Goal: Task Accomplishment & Management: Manage account settings

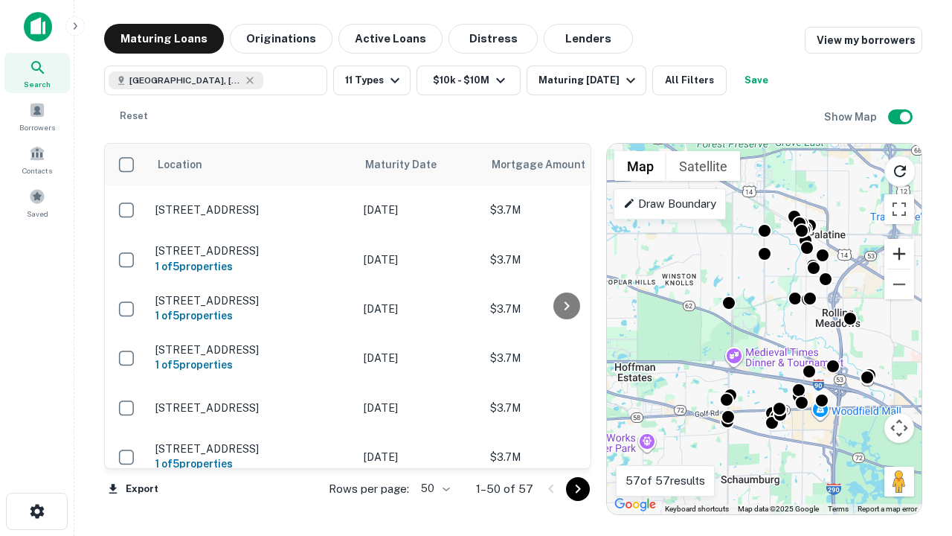
click at [899, 254] on button "Zoom in" at bounding box center [899, 254] width 30 height 30
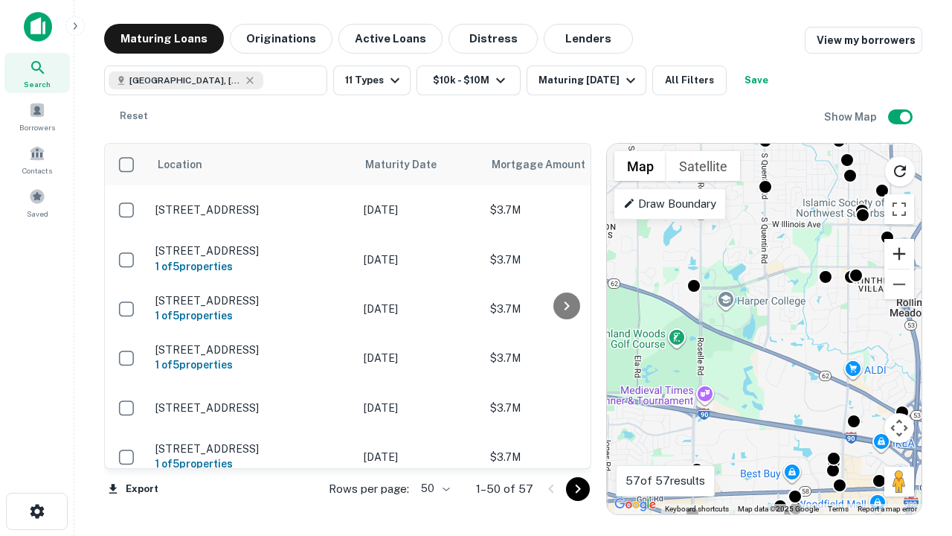
click at [899, 254] on button "Zoom in" at bounding box center [899, 254] width 30 height 30
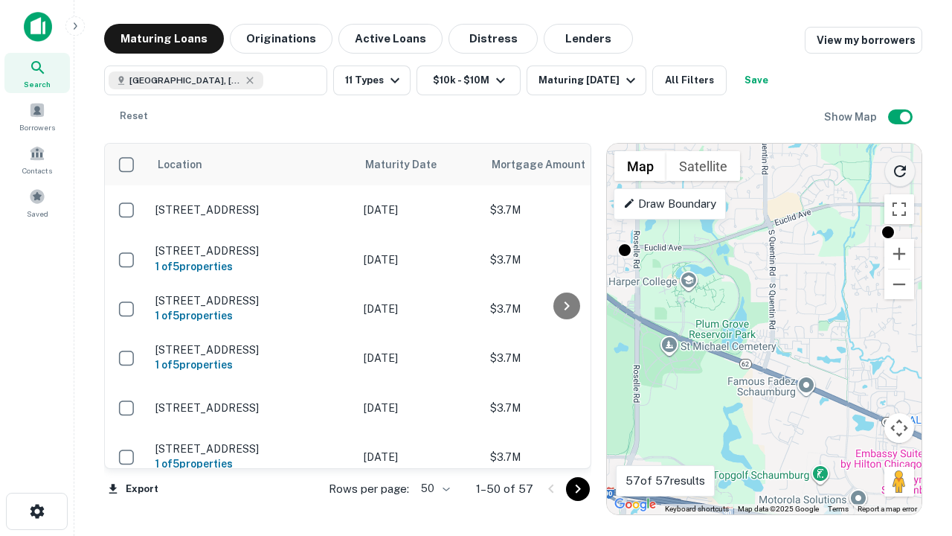
click at [900, 168] on icon "Reload search area" at bounding box center [900, 171] width 18 height 18
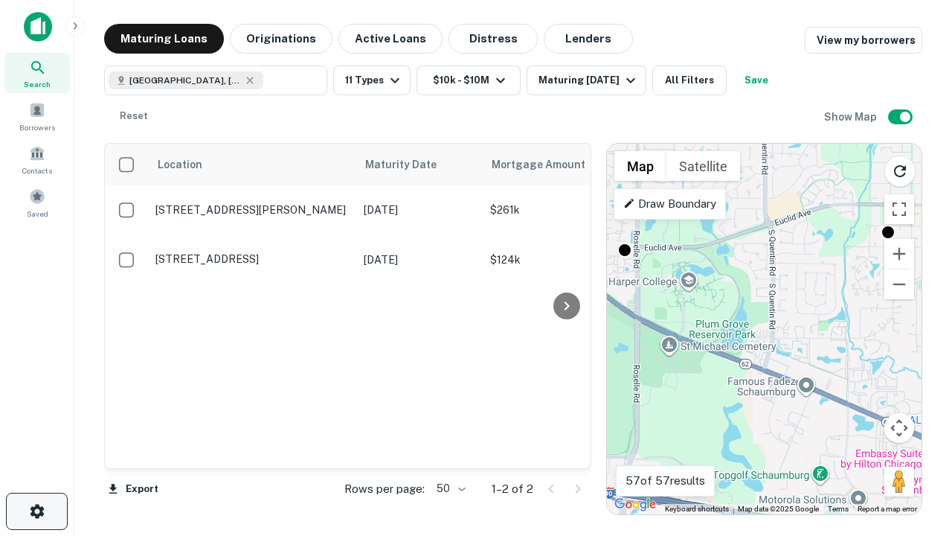
click at [36, 511] on icon "button" at bounding box center [37, 511] width 18 height 18
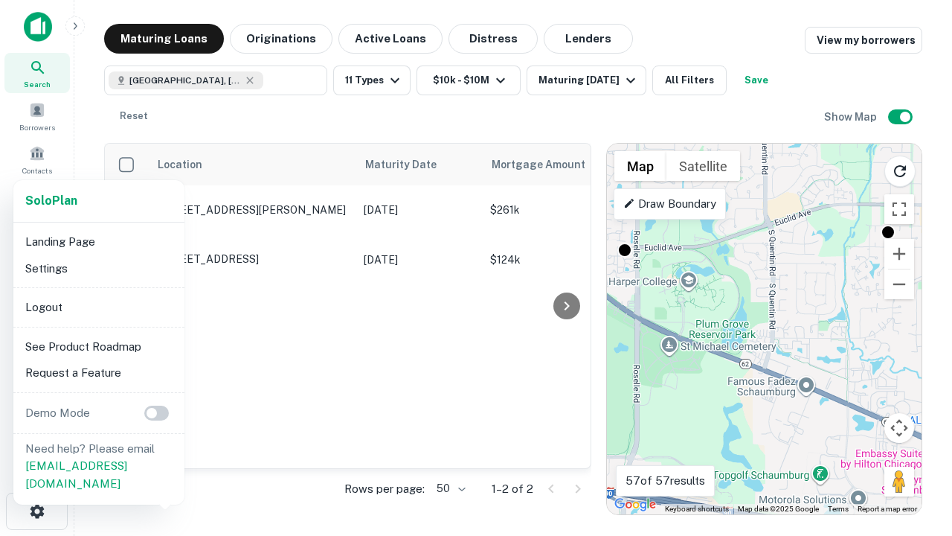
click at [98, 306] on li "Logout" at bounding box center [98, 307] width 159 height 27
